Goal: Information Seeking & Learning: Learn about a topic

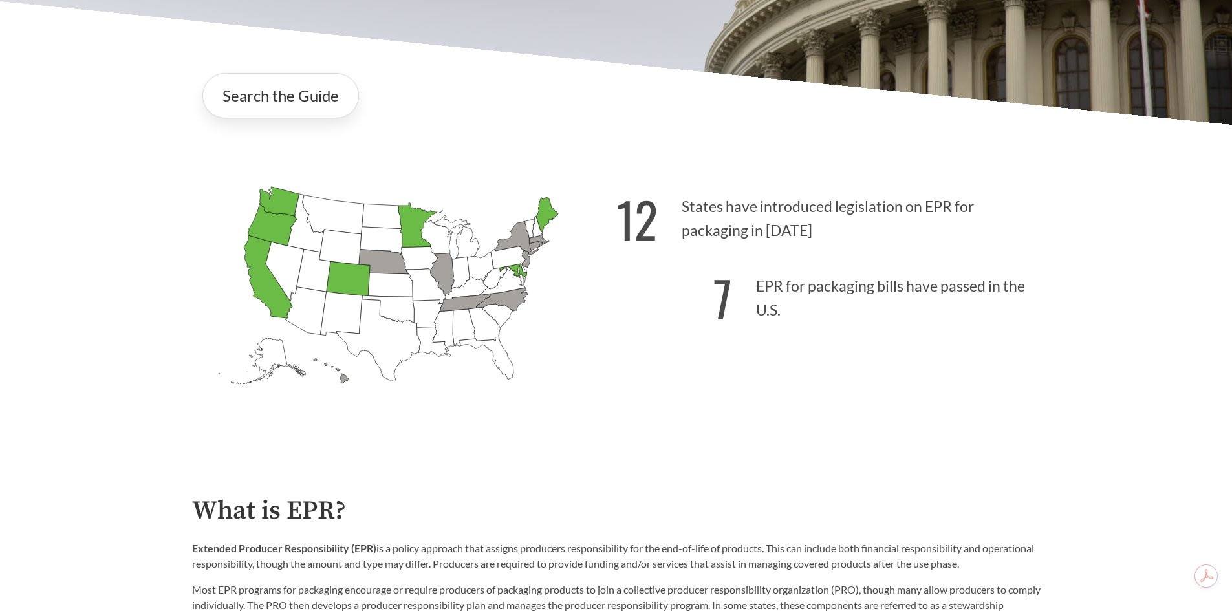
scroll to position [323, 0]
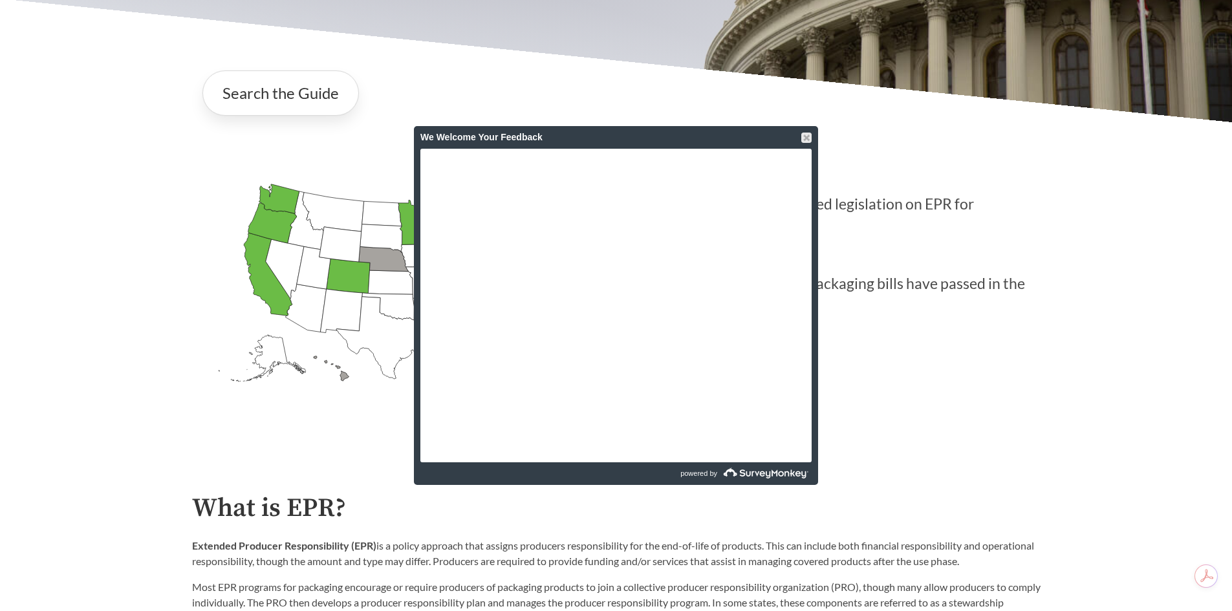
click at [812, 139] on div "We Welcome Your Feedback" at bounding box center [616, 137] width 404 height 23
click at [808, 140] on div at bounding box center [806, 138] width 10 height 10
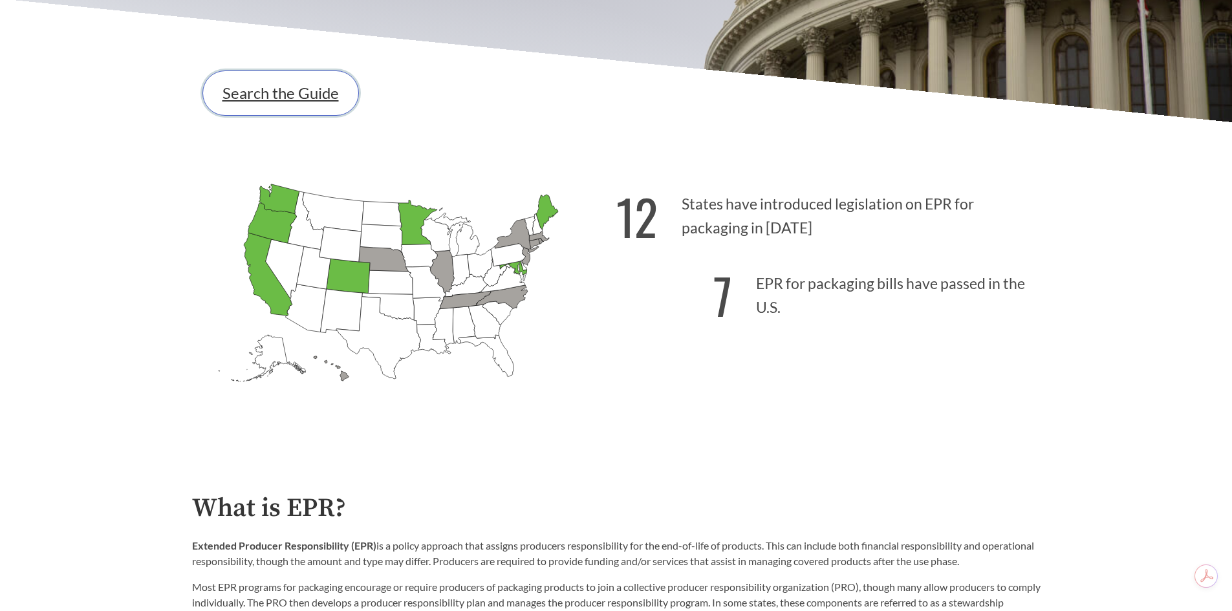
click at [319, 105] on link "Search the Guide" at bounding box center [280, 92] width 157 height 45
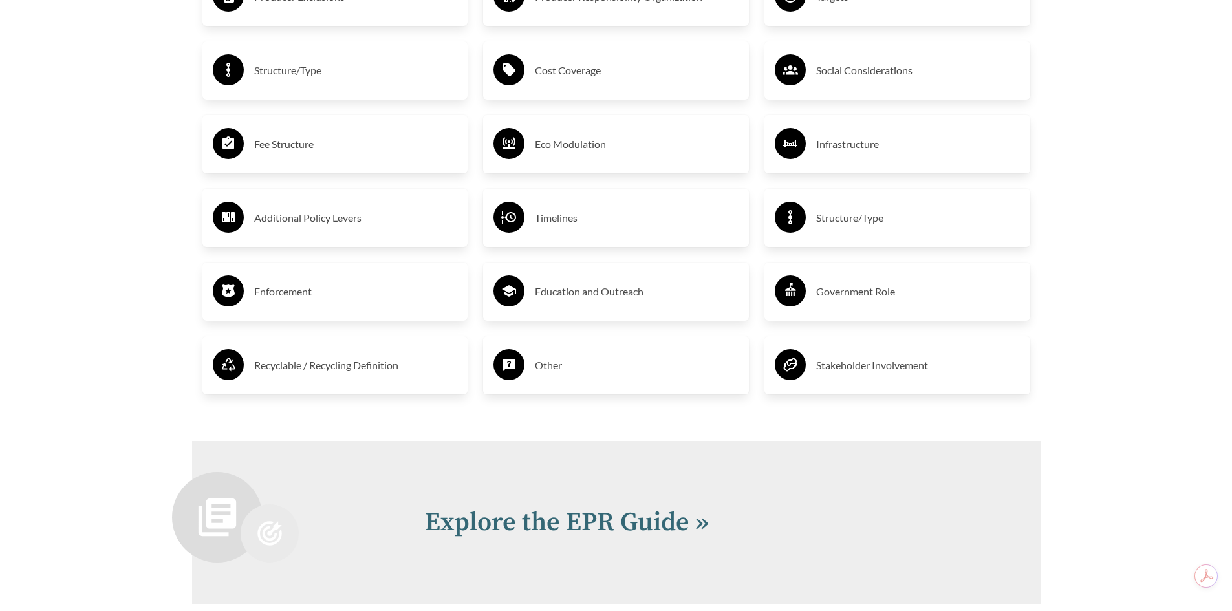
scroll to position [2833, 0]
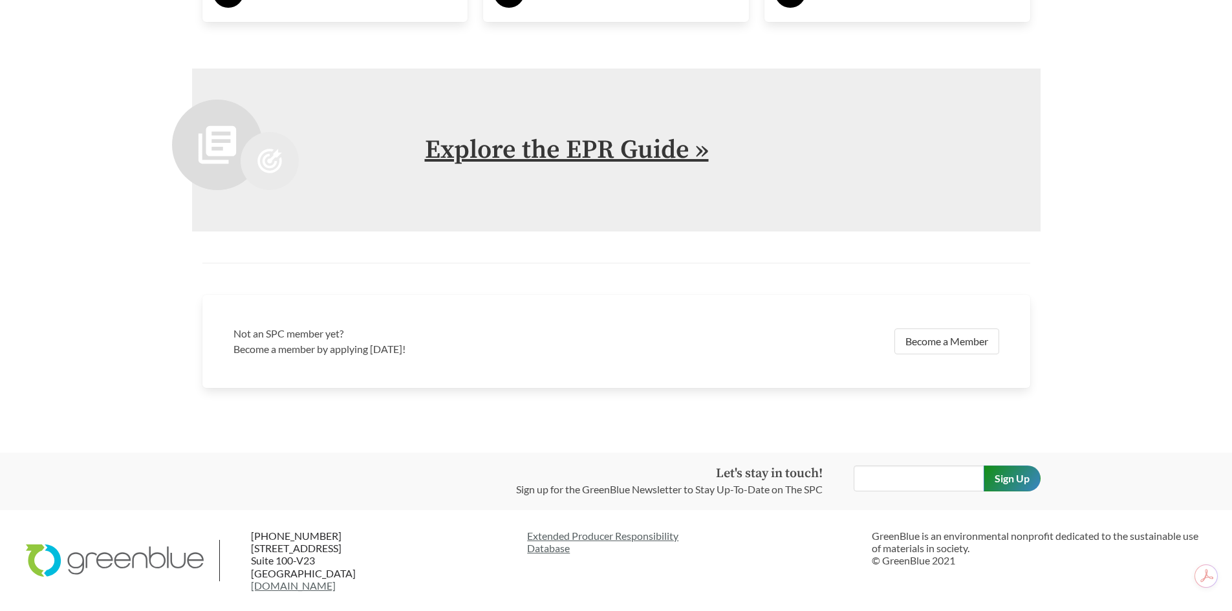
click at [555, 153] on link "Explore the EPR Guide »" at bounding box center [567, 150] width 284 height 32
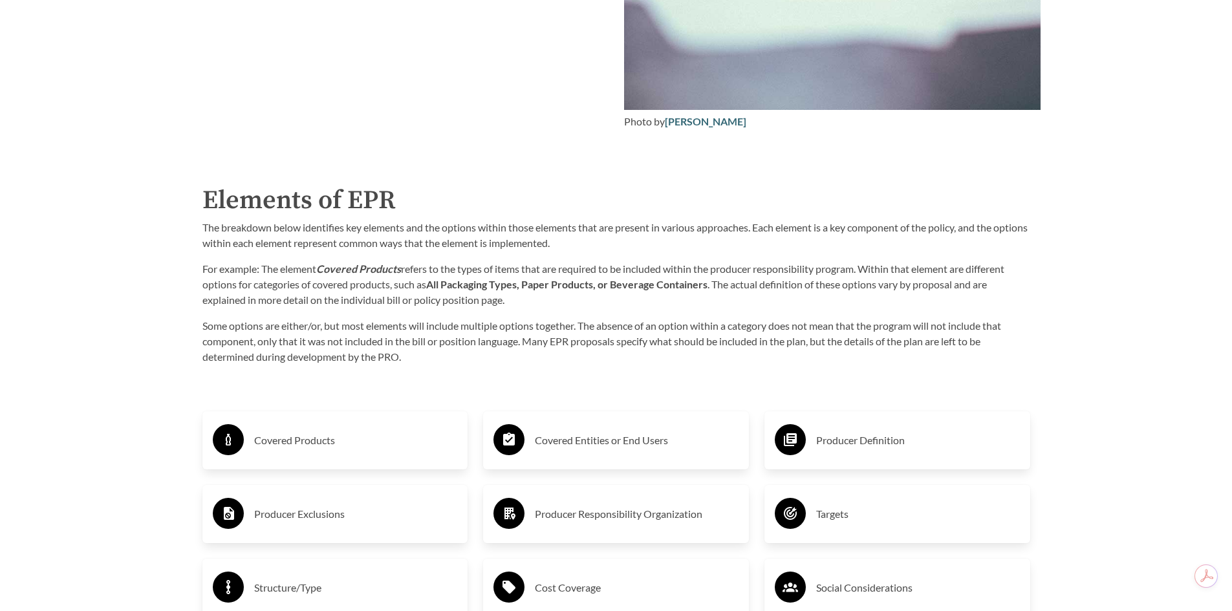
scroll to position [2005, 0]
